Goal: Transaction & Acquisition: Purchase product/service

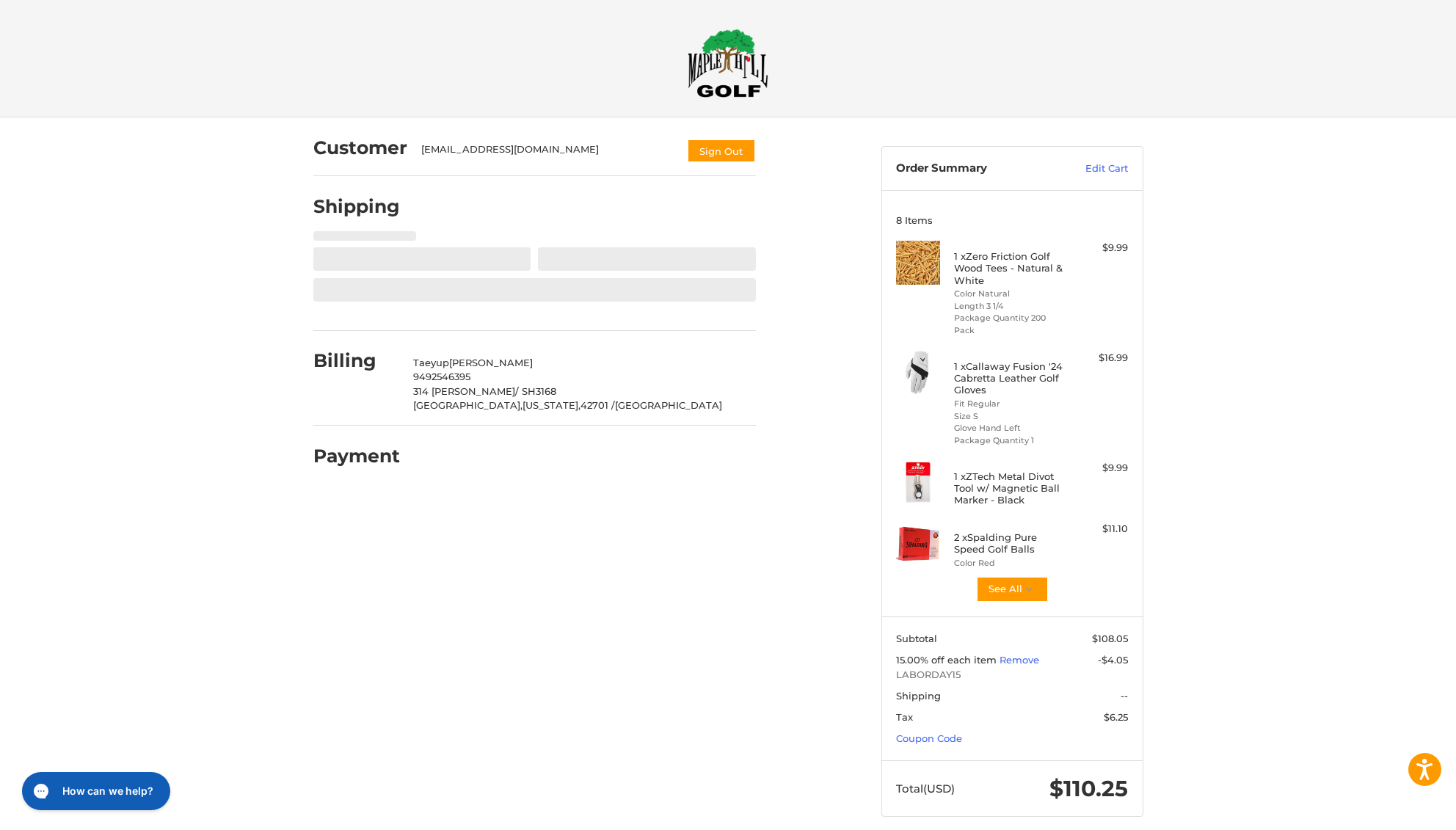
select select "**"
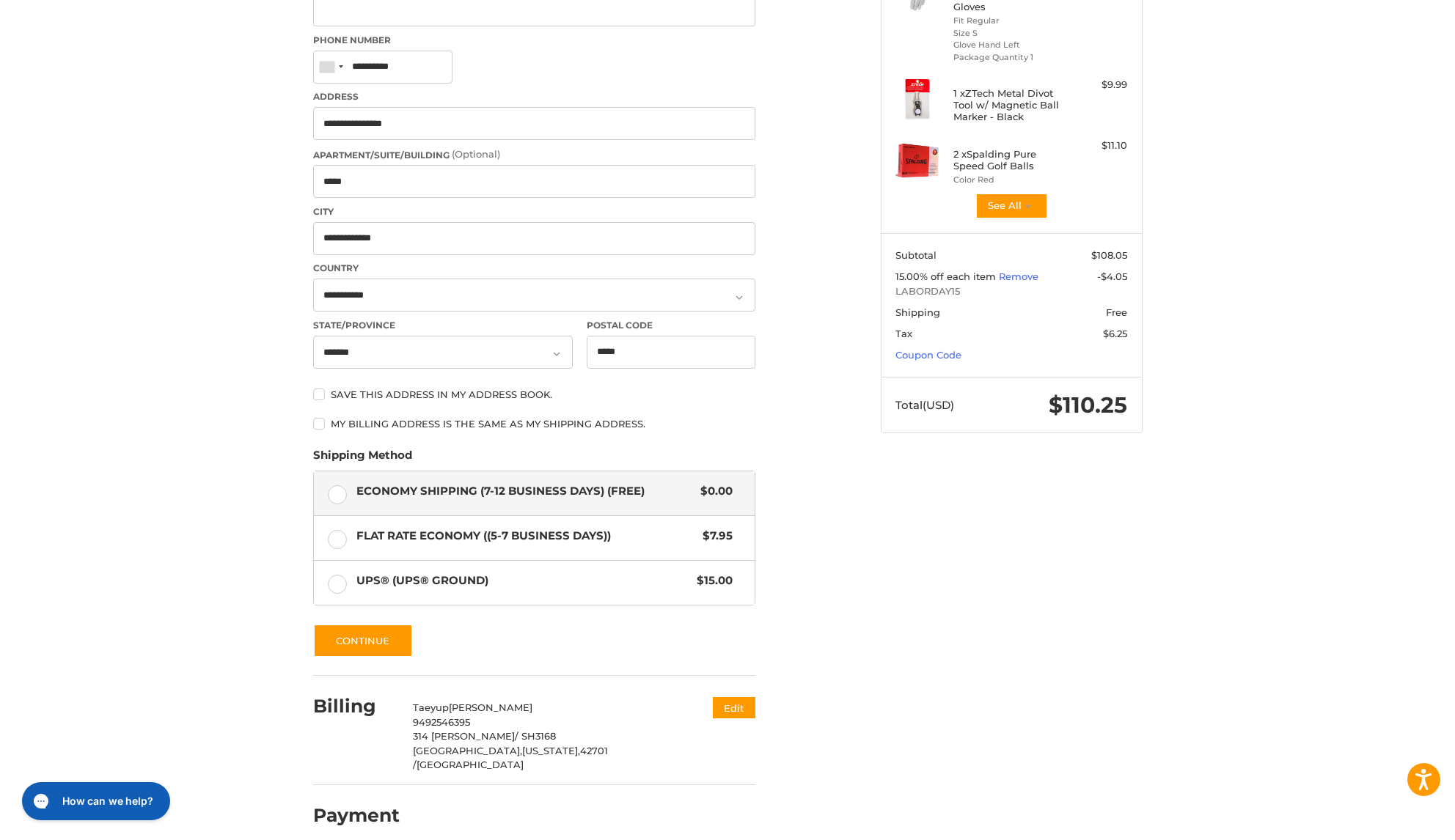
scroll to position [383, 0]
click at [343, 640] on button "Continue" at bounding box center [363, 639] width 100 height 34
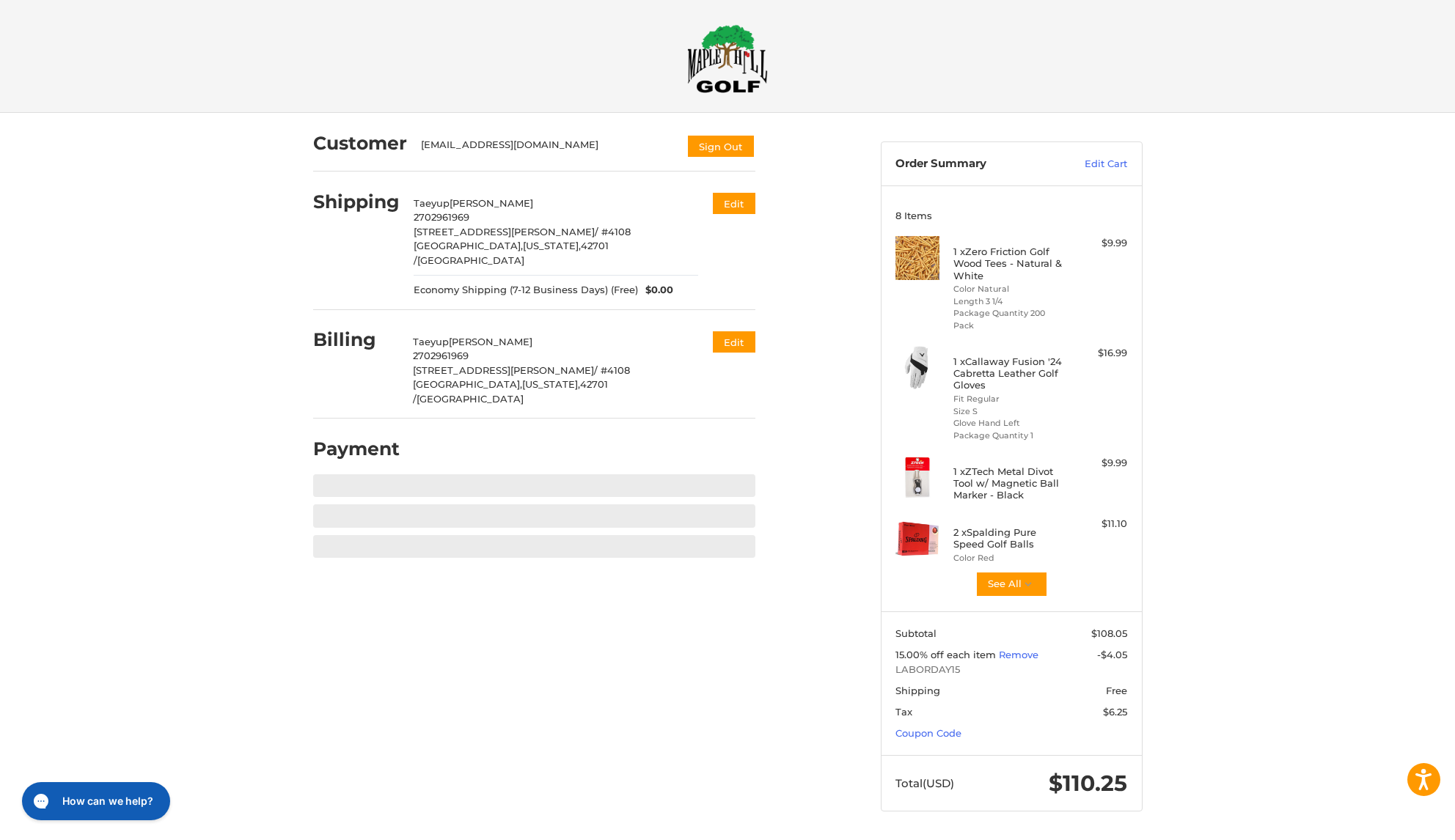
scroll to position [4, 0]
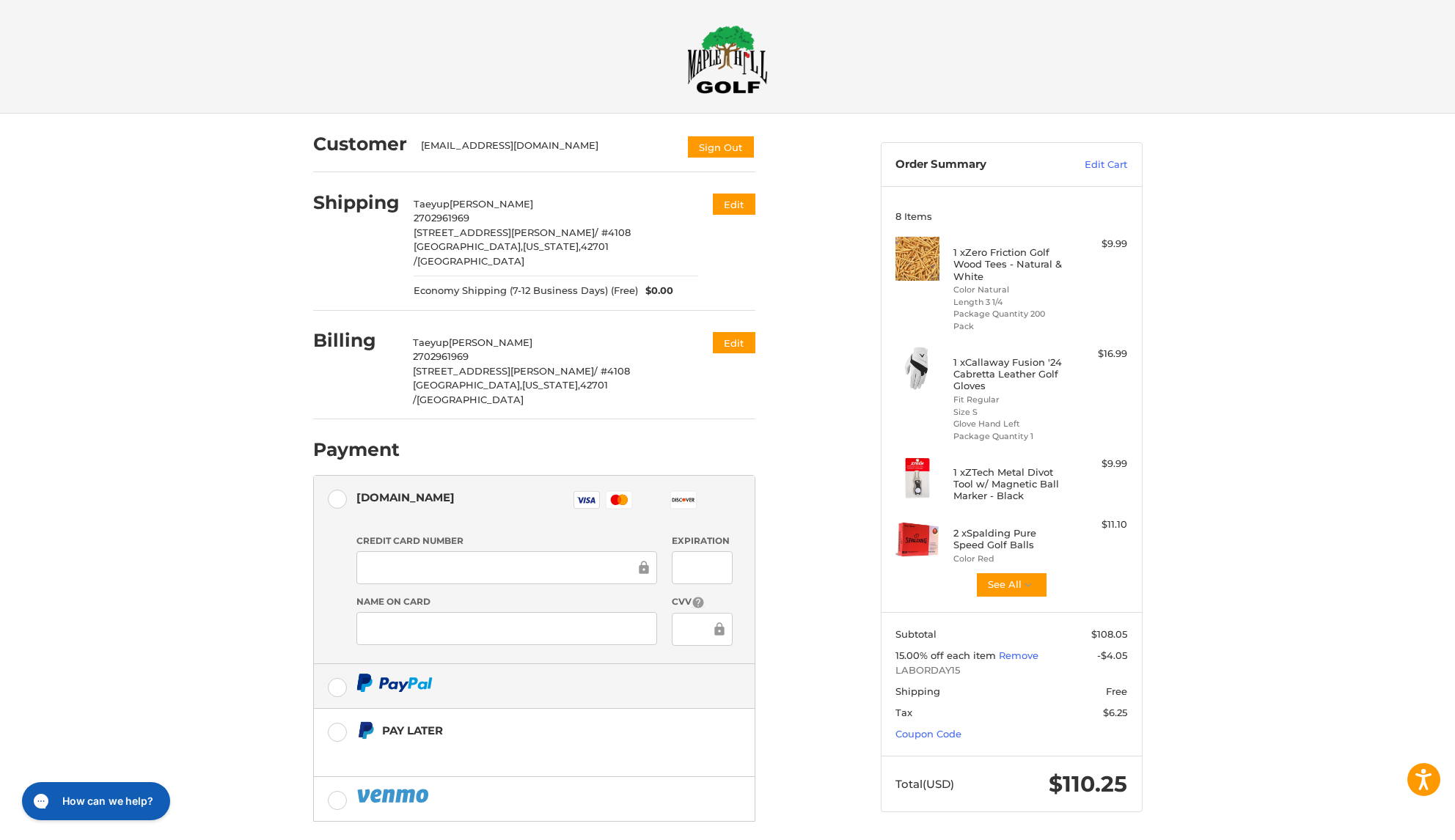
click at [342, 599] on li "[DOMAIN_NAME] Visa Master Amex Discover Diners Club JCB Credit card Credit Card…" at bounding box center [534, 570] width 440 height 188
click at [338, 664] on label at bounding box center [534, 686] width 440 height 44
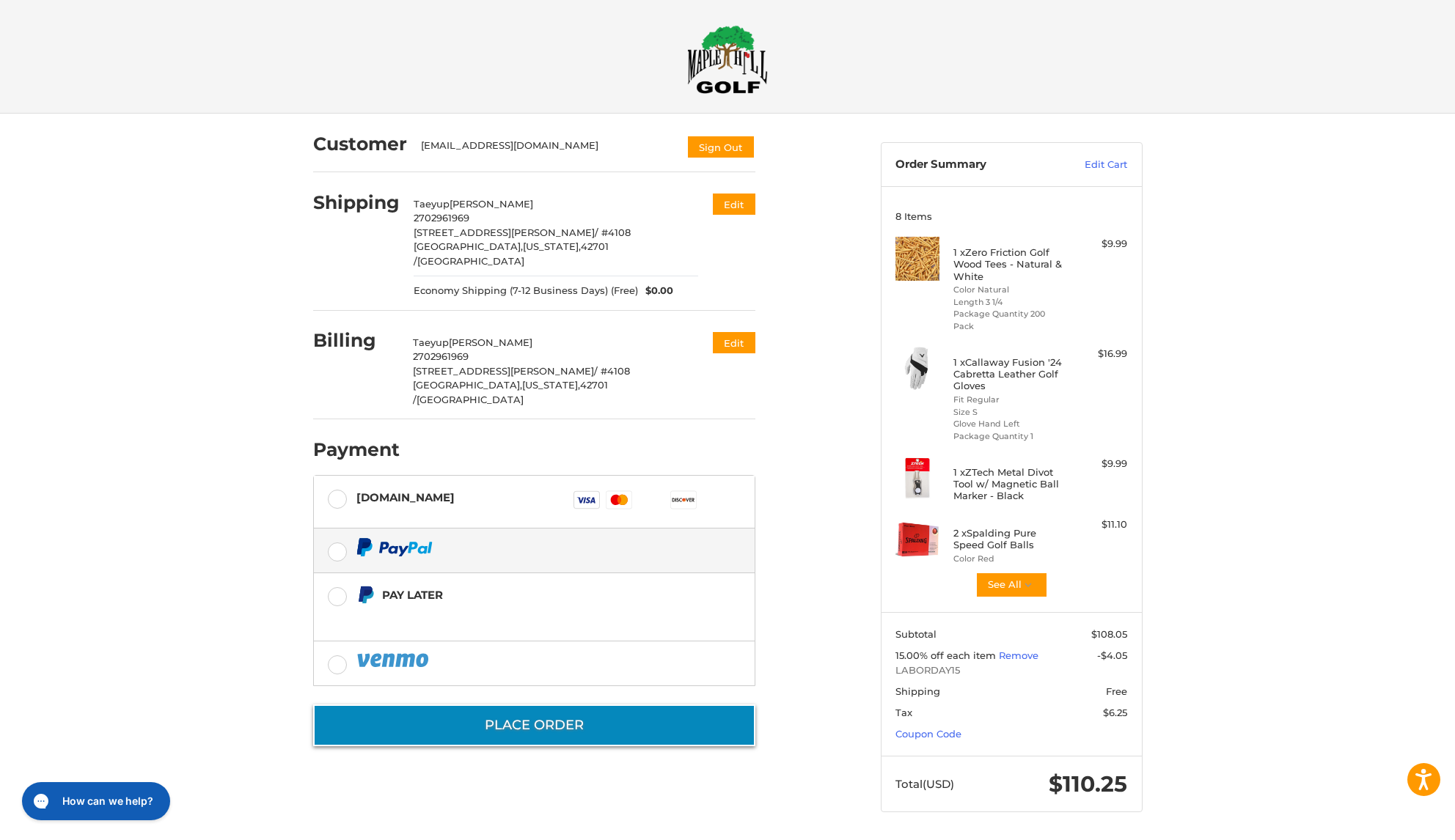
click at [481, 704] on button "Place Order" at bounding box center [534, 725] width 442 height 42
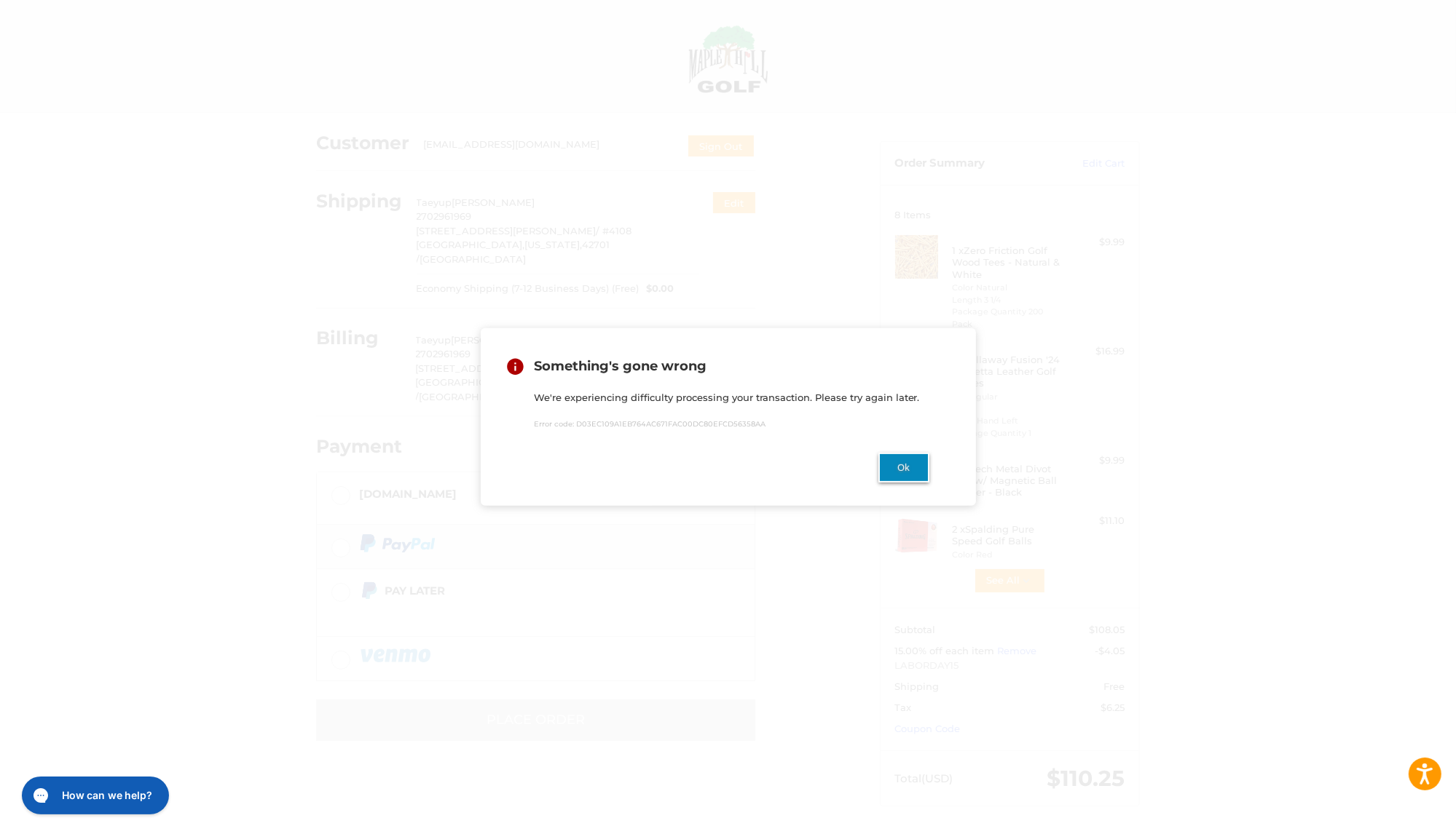
click at [909, 476] on button "Ok" at bounding box center [904, 467] width 51 height 30
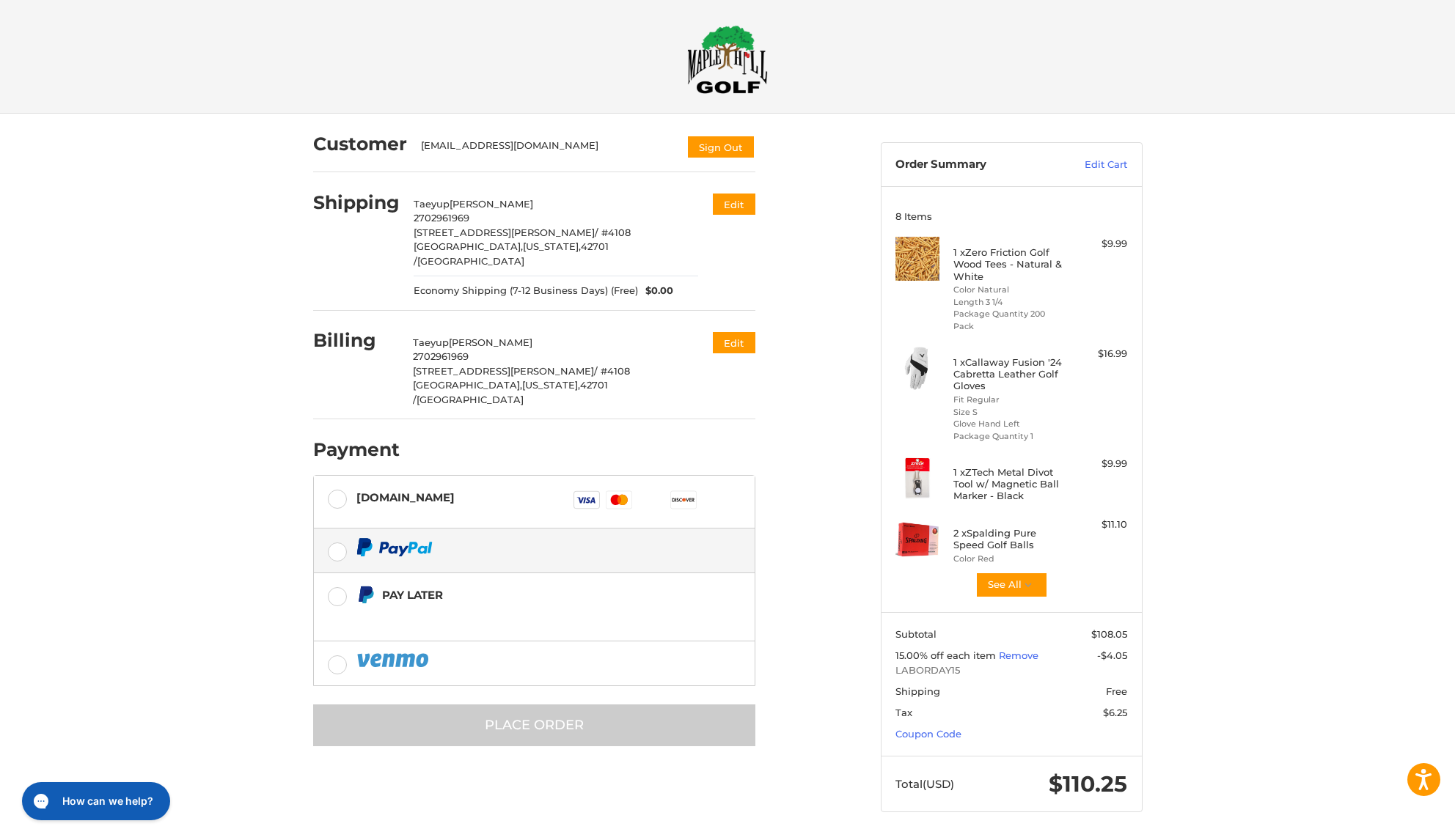
scroll to position [0, 0]
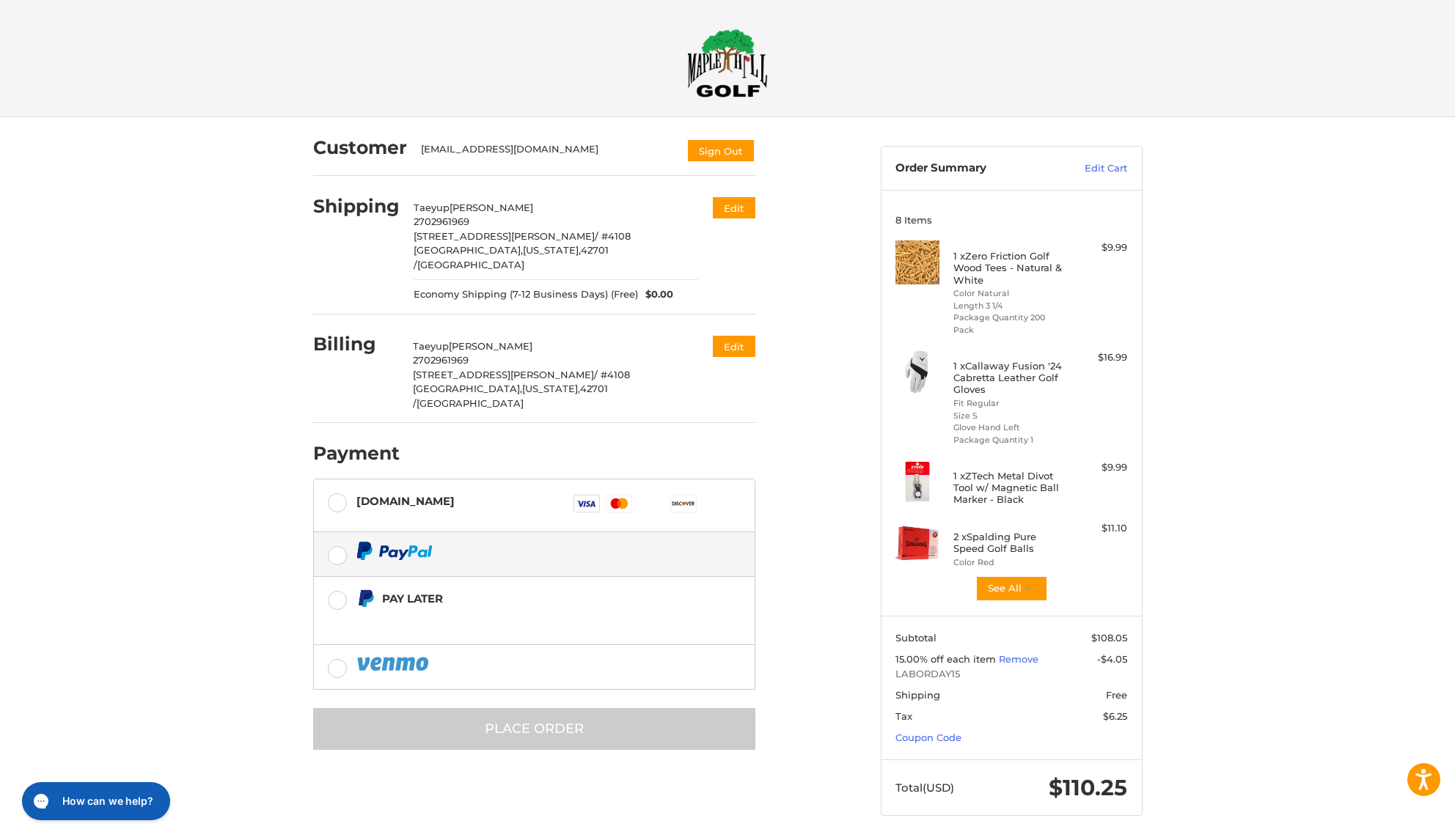
click at [720, 59] on img at bounding box center [727, 62] width 81 height 69
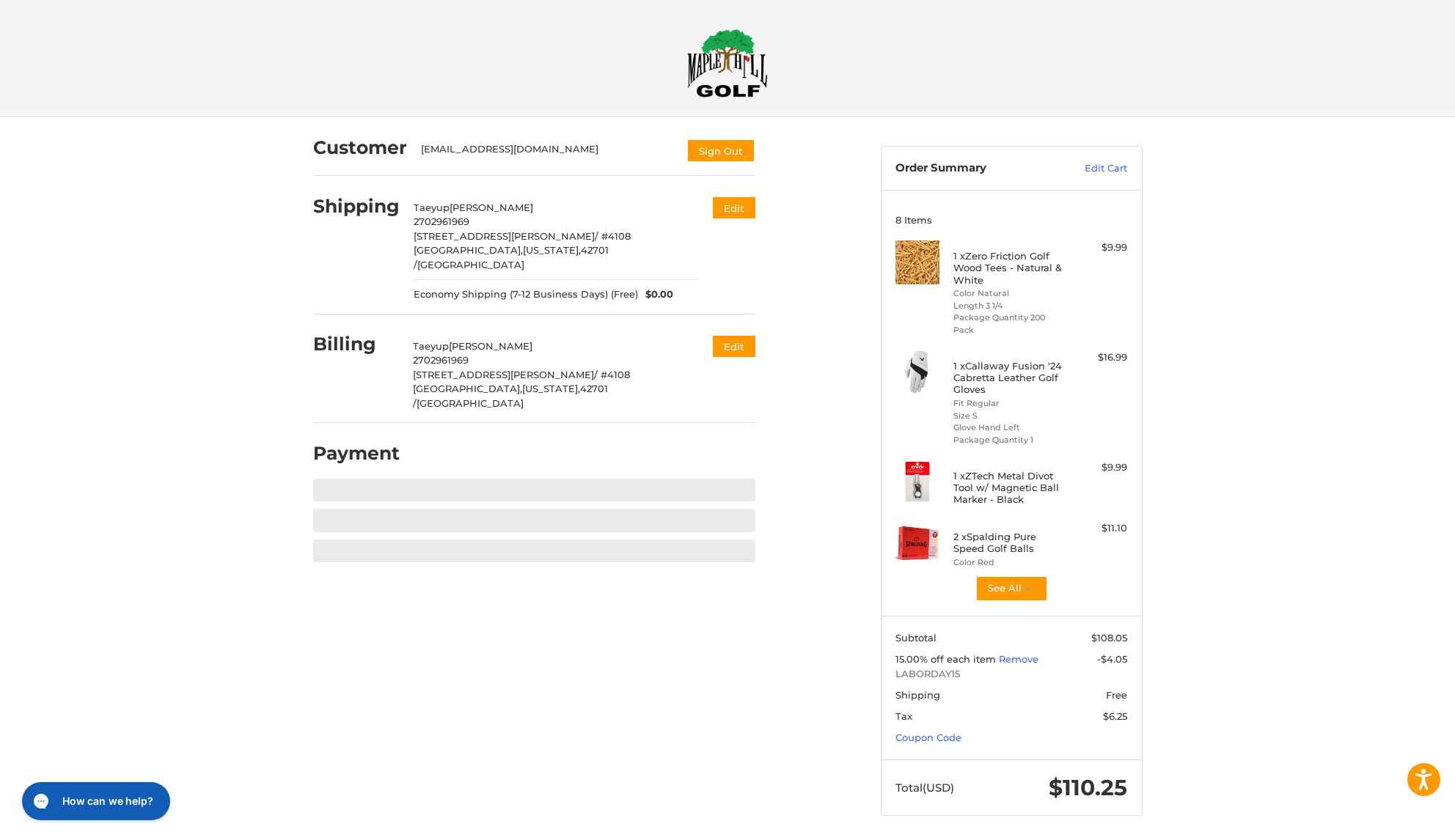
scroll to position [4, 0]
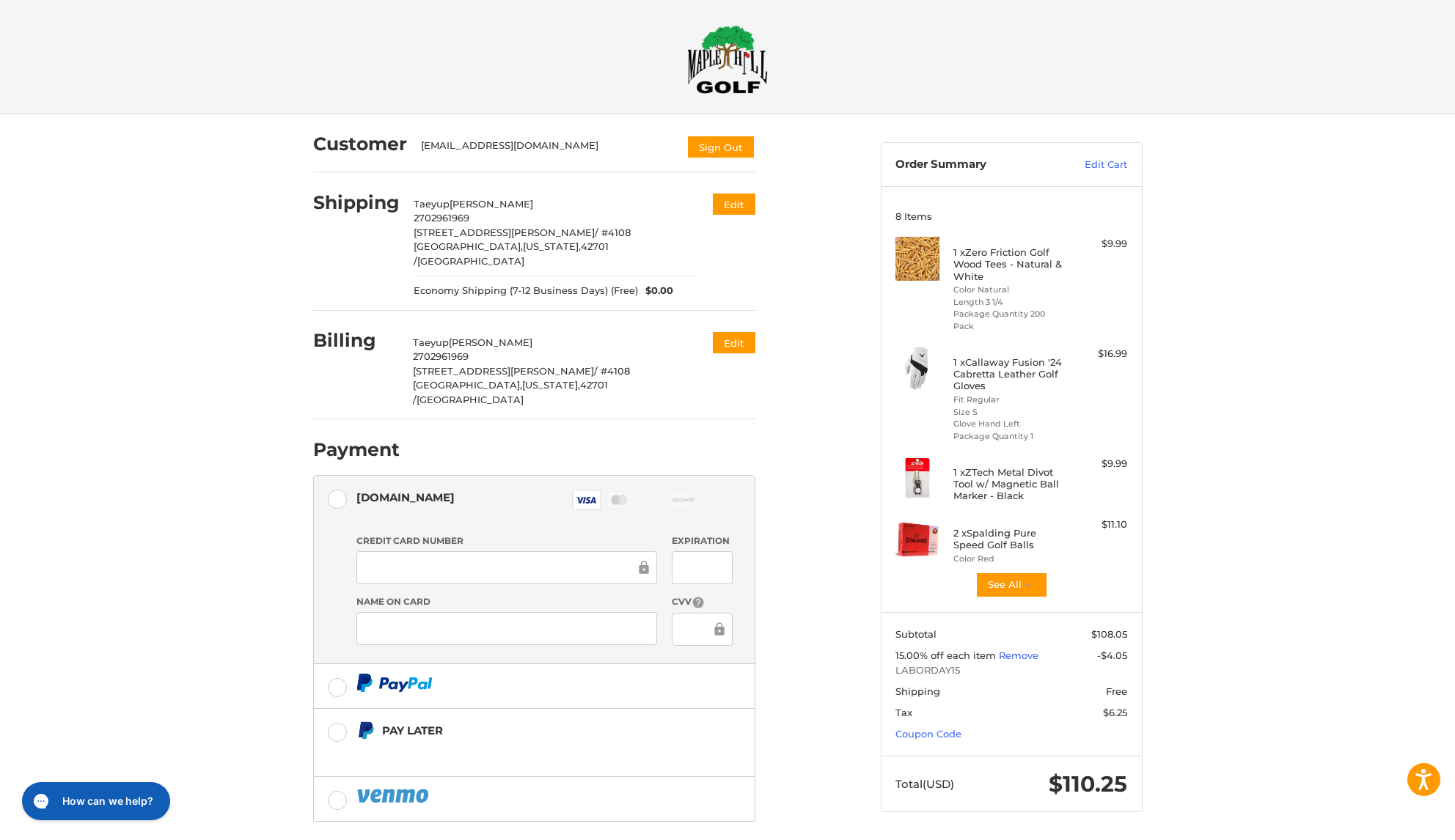
click at [245, 659] on div "Customer kowdream@gmail.com Sign Out Shipping Taeyup Lee 2702961969 5106 S Wils…" at bounding box center [728, 513] width 1455 height 799
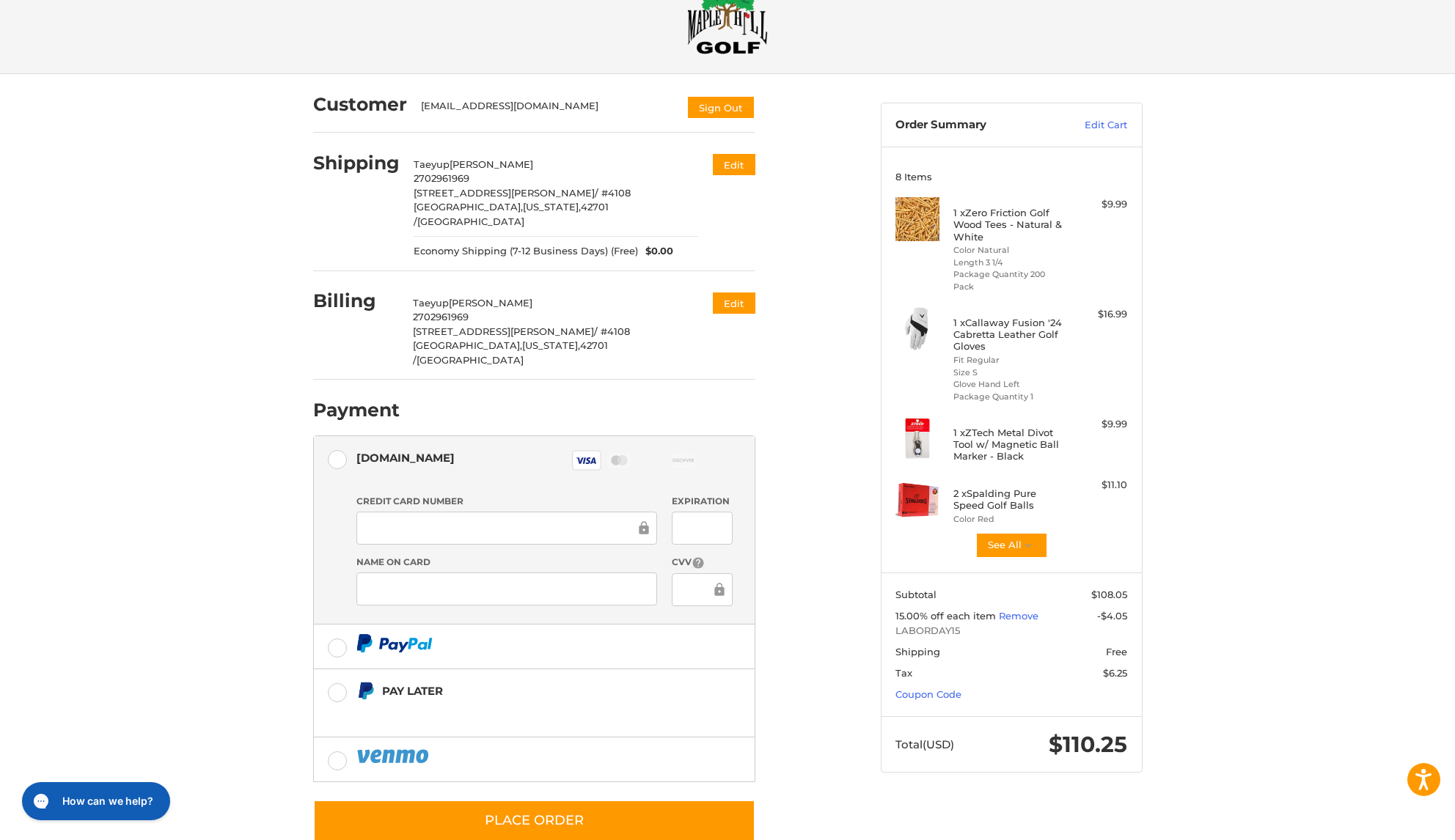
scroll to position [48, 0]
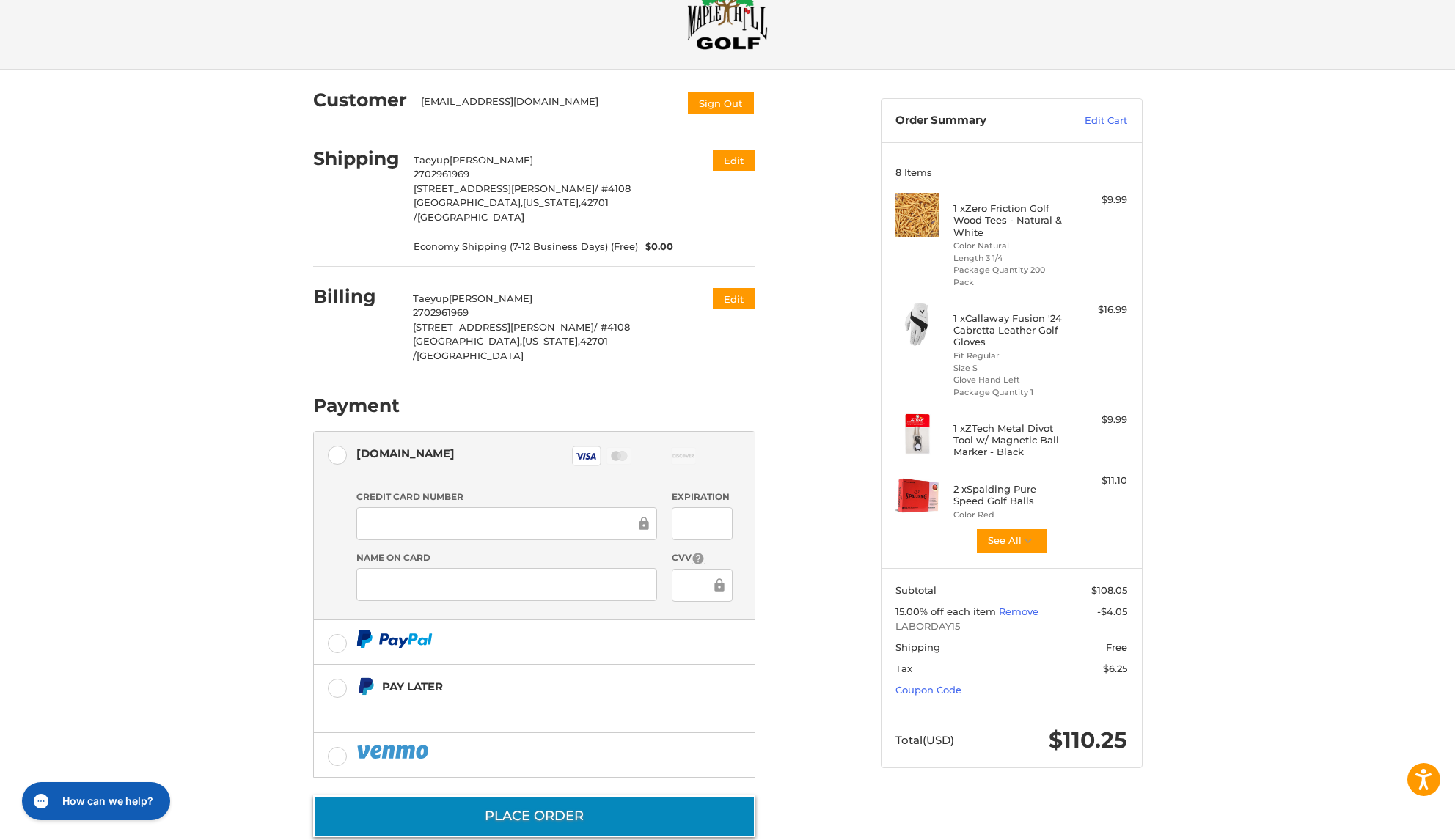
click at [501, 795] on button "Place Order" at bounding box center [534, 816] width 442 height 42
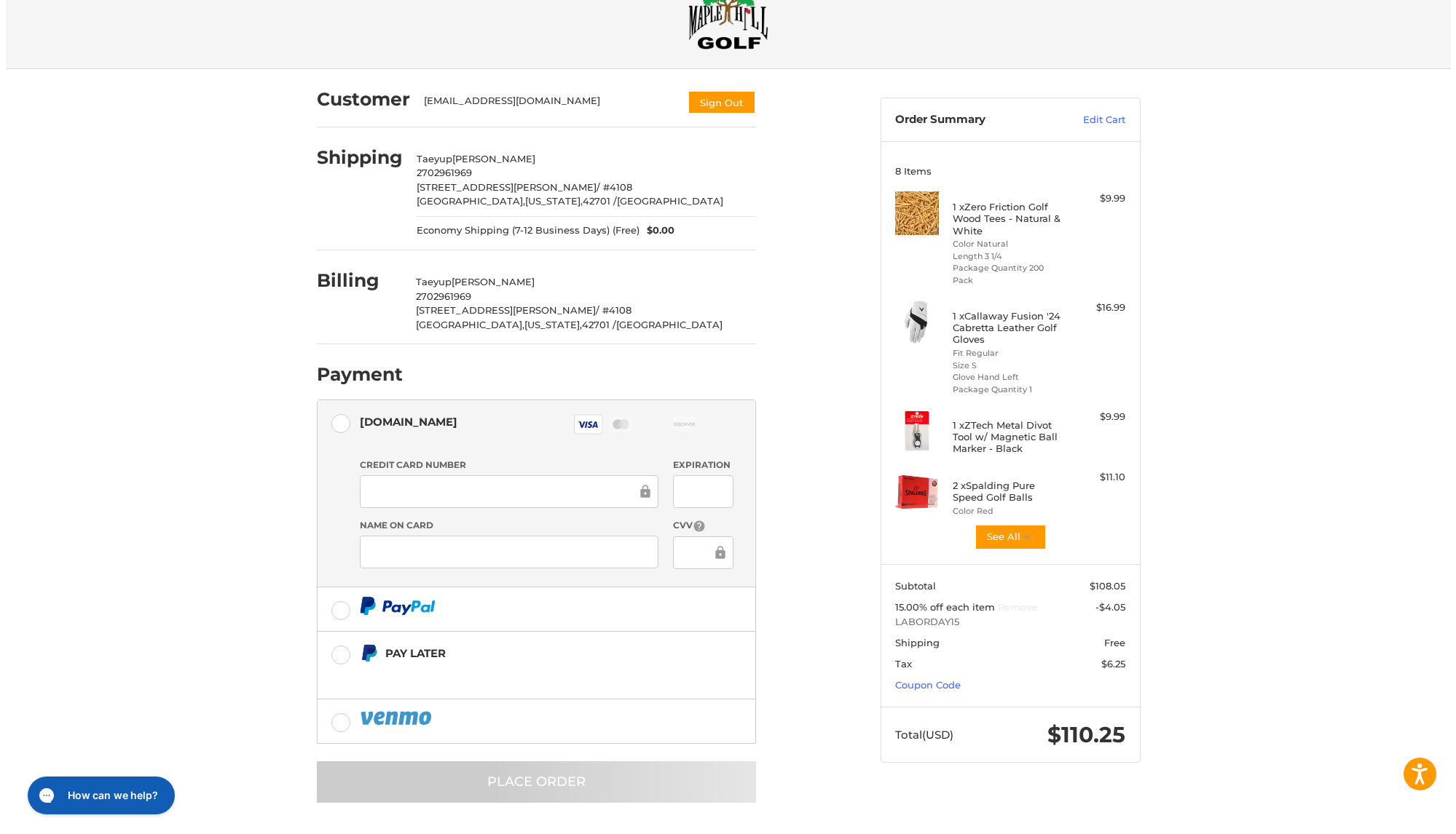
scroll to position [0, 0]
